Goal: Communication & Community: Participate in discussion

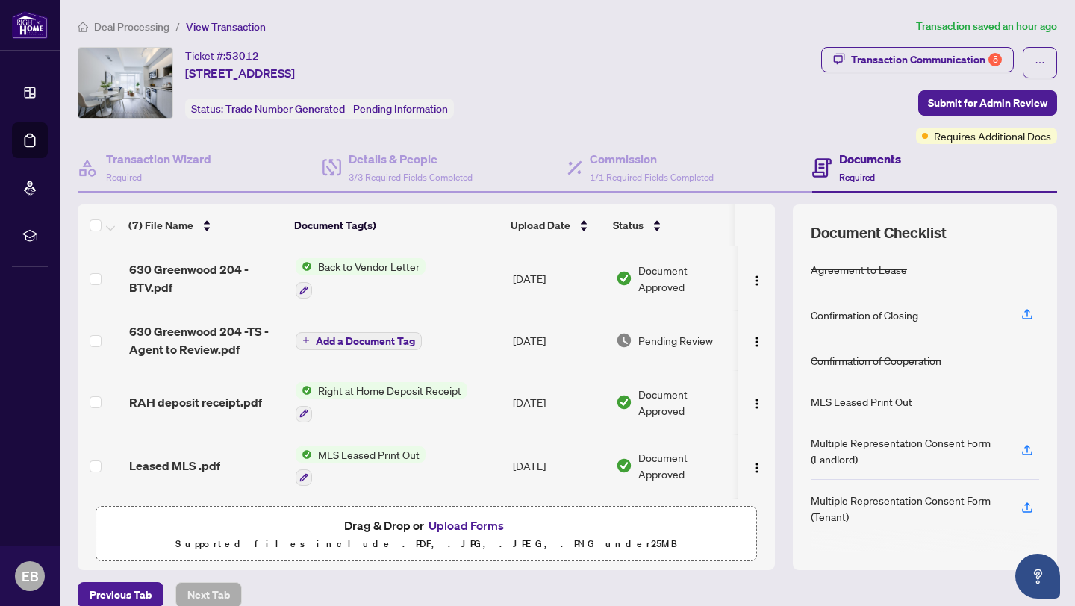
click at [339, 265] on span "Back to Vendor Letter" at bounding box center [368, 266] width 113 height 16
click at [172, 276] on span "630 Greenwood 204 -BTV.pdf" at bounding box center [206, 279] width 155 height 36
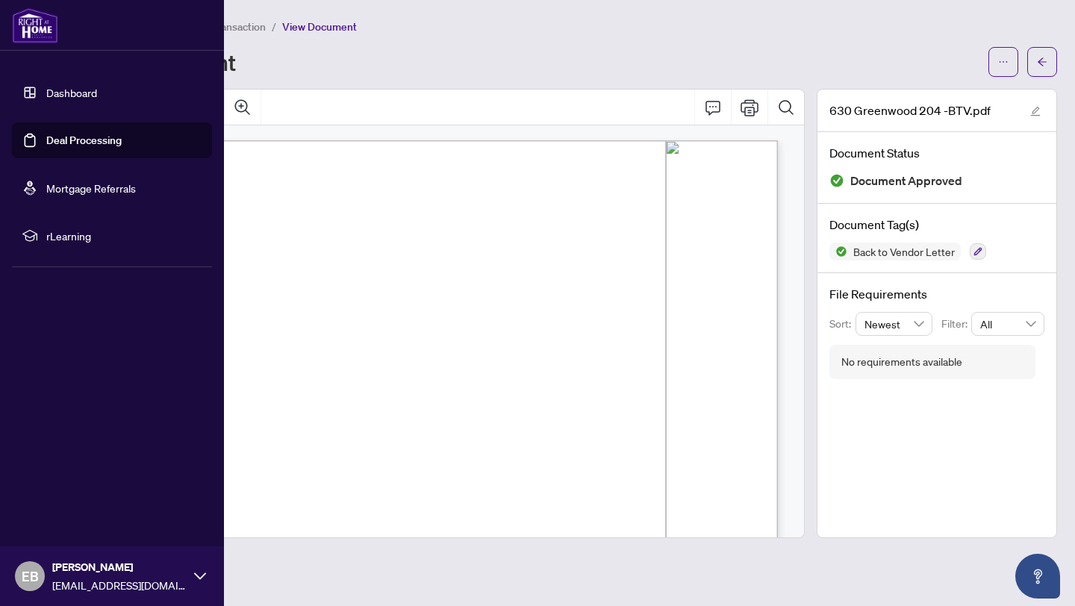
click at [57, 93] on link "Dashboard" at bounding box center [71, 92] width 51 height 13
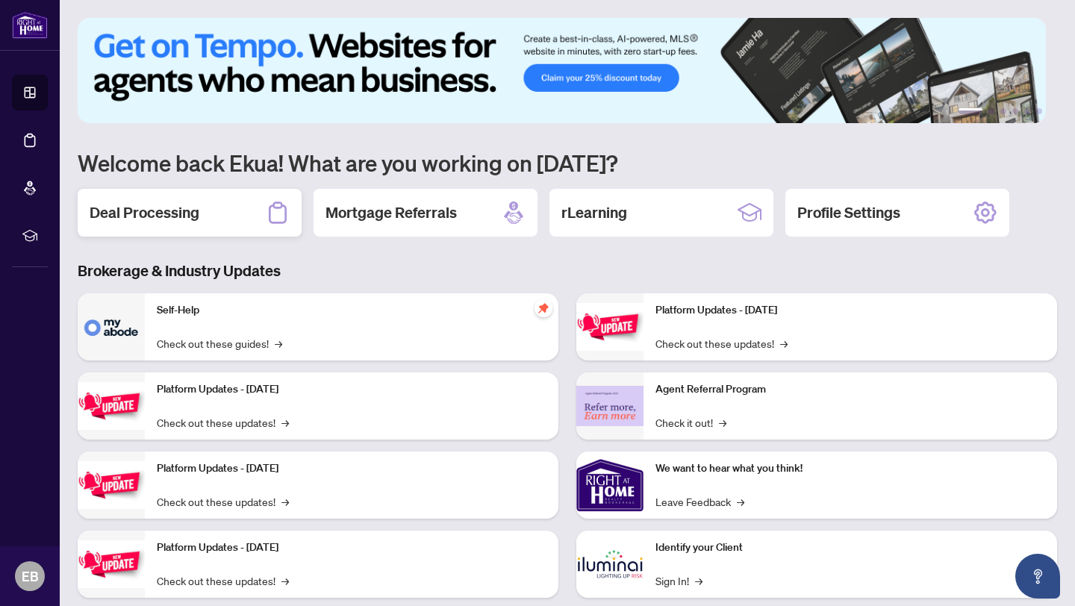
click at [160, 217] on h2 "Deal Processing" at bounding box center [145, 212] width 110 height 21
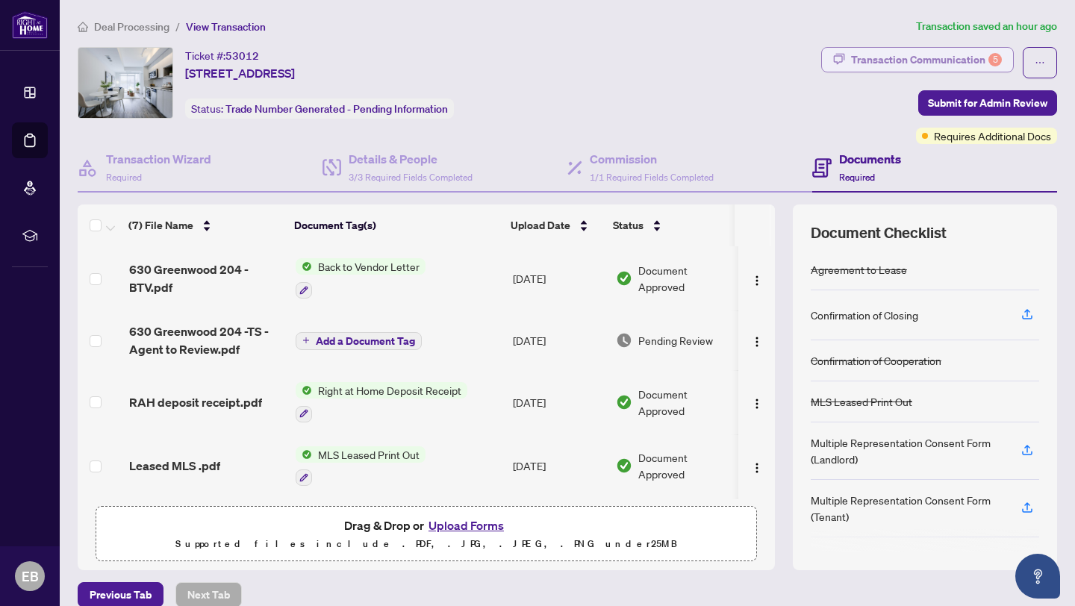
click at [925, 58] on div "Transaction Communication 5" at bounding box center [926, 60] width 151 height 24
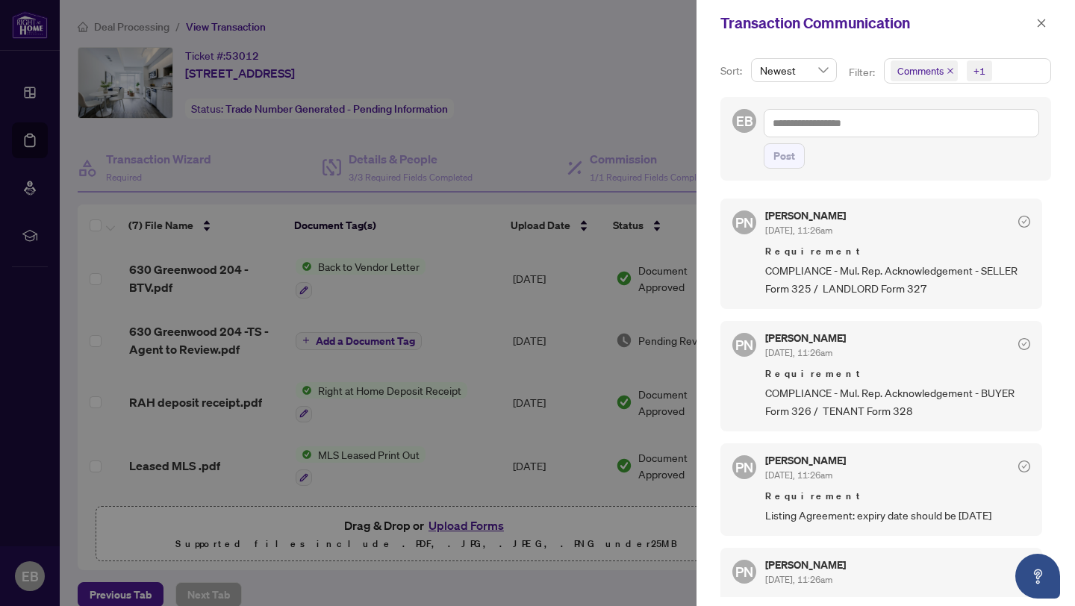
click at [672, 66] on div at bounding box center [537, 303] width 1075 height 606
click at [588, 31] on div at bounding box center [537, 303] width 1075 height 606
click at [943, 72] on span "Comments" at bounding box center [920, 70] width 46 height 15
click at [940, 151] on span "Requirements" at bounding box center [947, 153] width 66 height 13
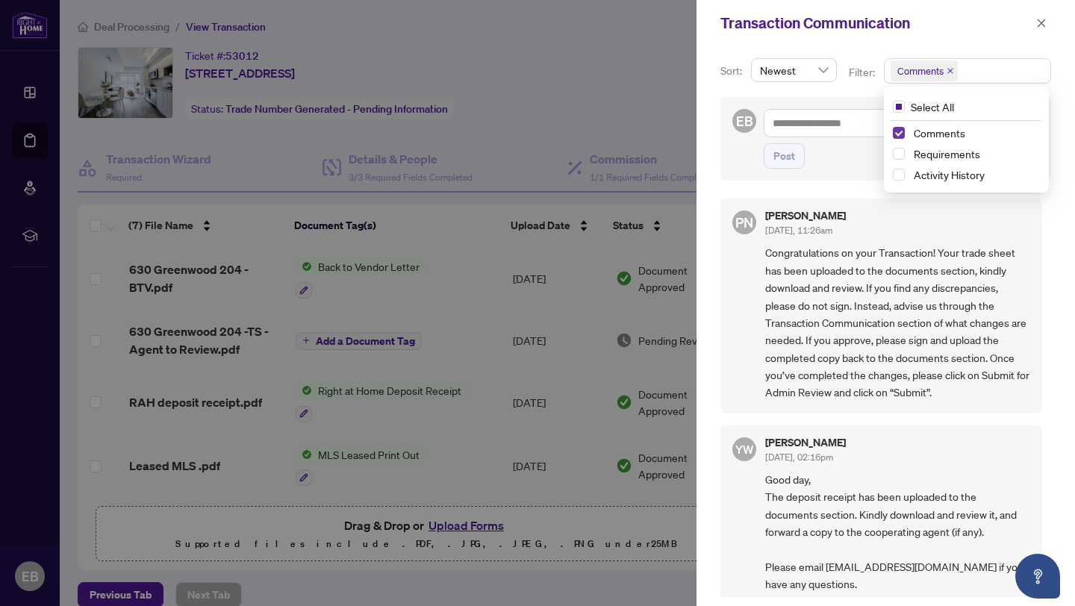
click at [896, 131] on span "Select Comments" at bounding box center [899, 133] width 12 height 12
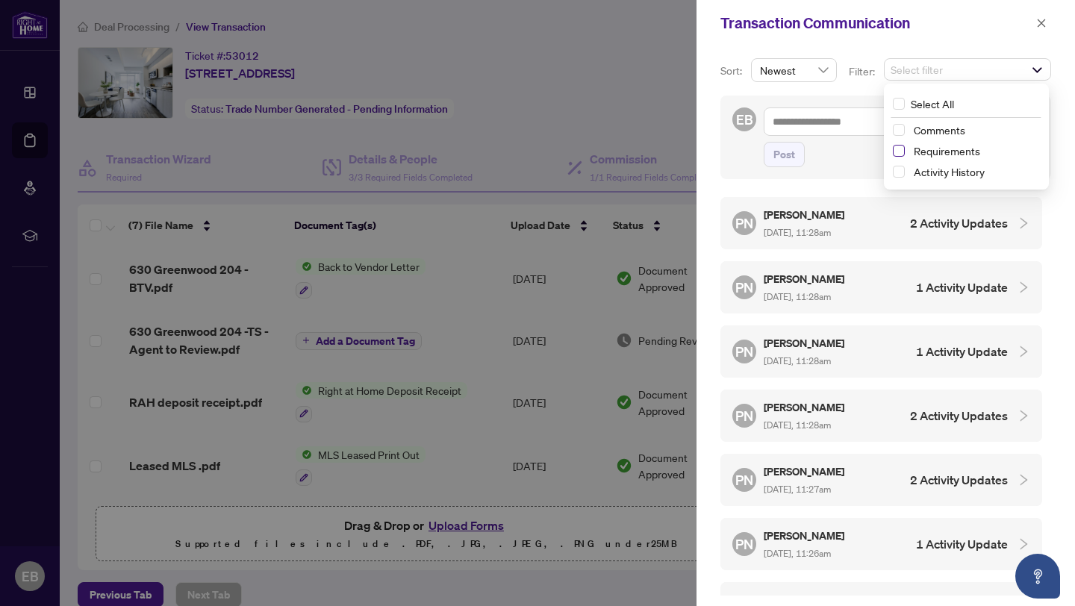
click at [900, 149] on span "Select Requirements" at bounding box center [899, 151] width 12 height 12
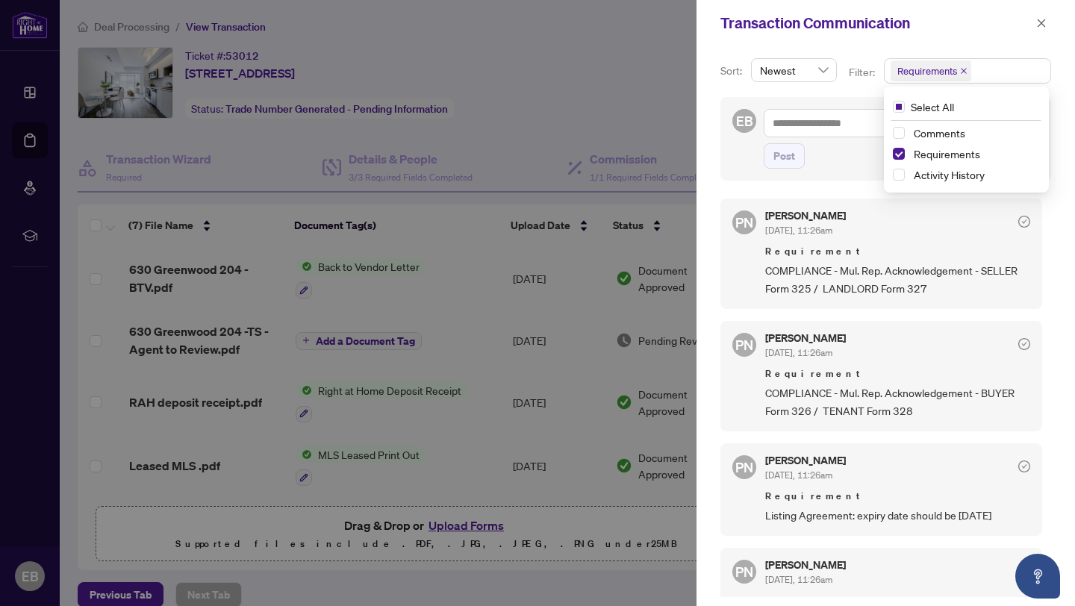
click at [830, 159] on div "Post" at bounding box center [902, 155] width 276 height 25
click at [711, 43] on div "Transaction Communication" at bounding box center [886, 23] width 379 height 46
click at [721, 41] on div "Transaction Communication" at bounding box center [886, 23] width 379 height 46
click at [739, 43] on div "Transaction Communication" at bounding box center [886, 23] width 379 height 46
click at [659, 111] on div at bounding box center [537, 303] width 1075 height 606
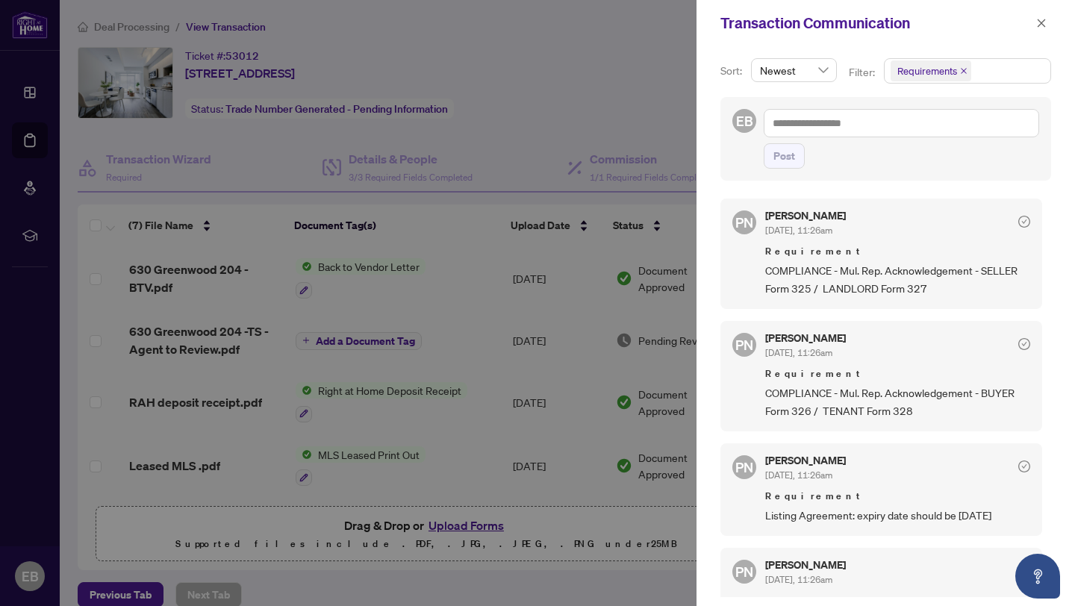
click at [943, 182] on div "Sort: Newest Filter: Requirements Select All Comments Requirements Activity His…" at bounding box center [886, 326] width 379 height 560
click at [916, 169] on div "EB Post" at bounding box center [886, 139] width 331 height 84
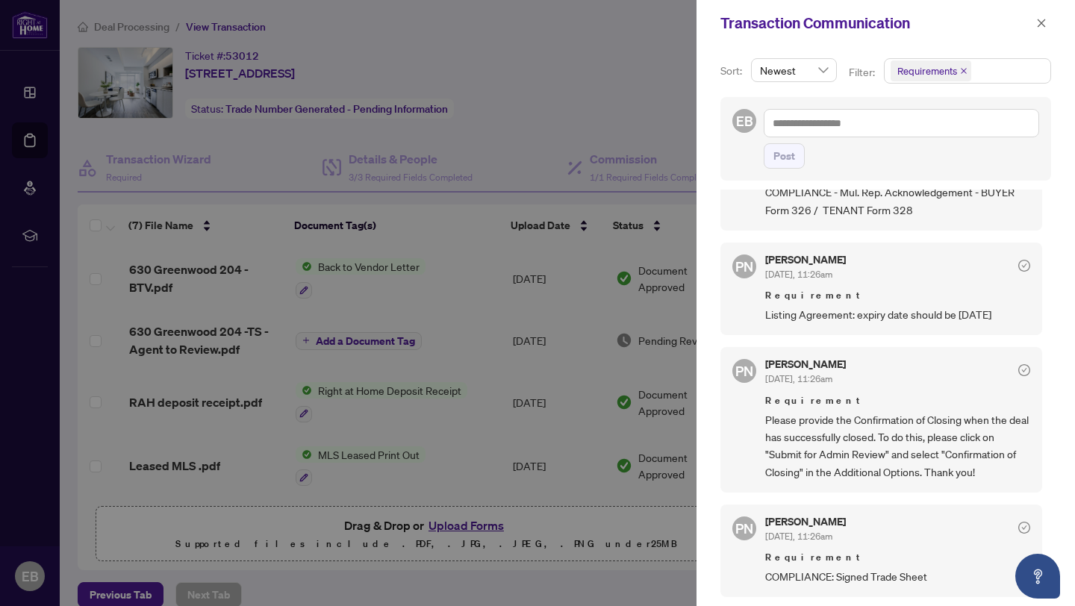
scroll to position [3, 0]
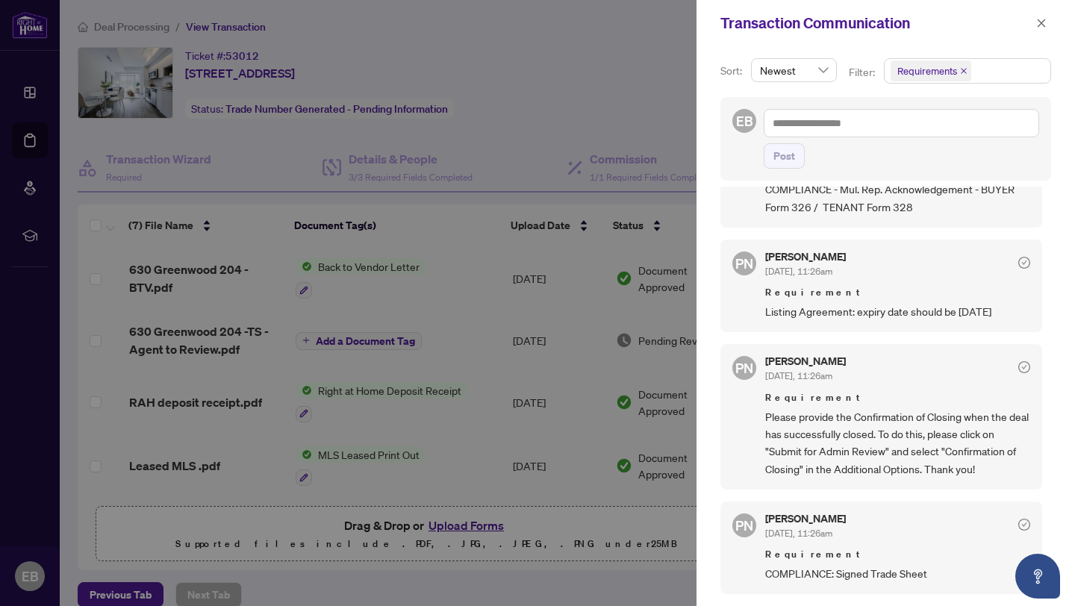
click at [676, 241] on div at bounding box center [537, 303] width 1075 height 606
click at [19, 19] on div at bounding box center [537, 303] width 1075 height 606
click at [370, 95] on div at bounding box center [537, 303] width 1075 height 606
click at [1041, 21] on icon "close" at bounding box center [1041, 23] width 10 height 10
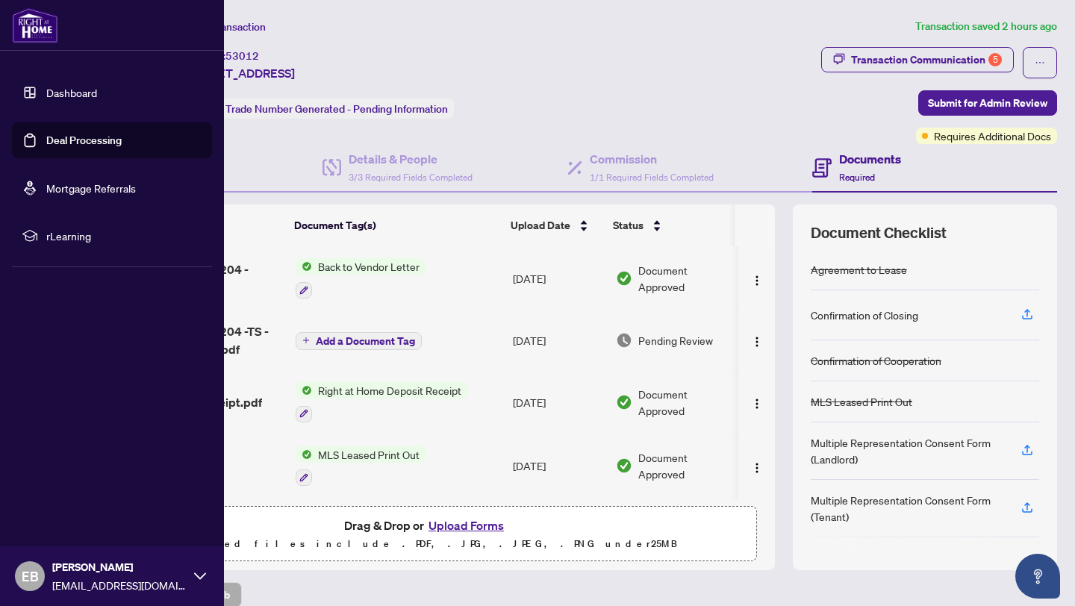
click at [66, 92] on link "Dashboard" at bounding box center [71, 92] width 51 height 13
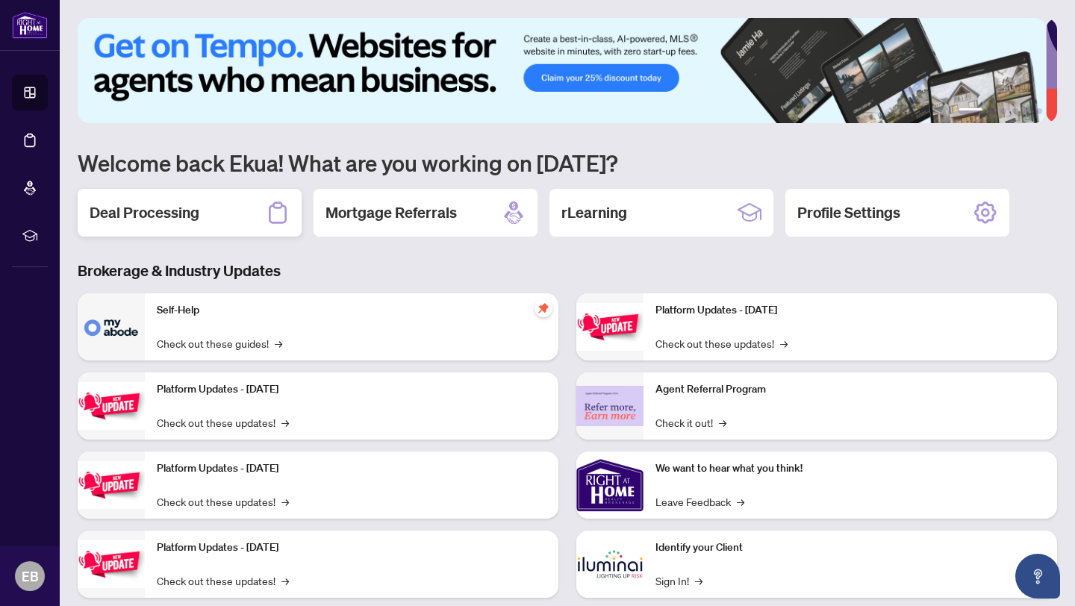
click at [146, 211] on h2 "Deal Processing" at bounding box center [145, 212] width 110 height 21
